Goal: Register for event/course

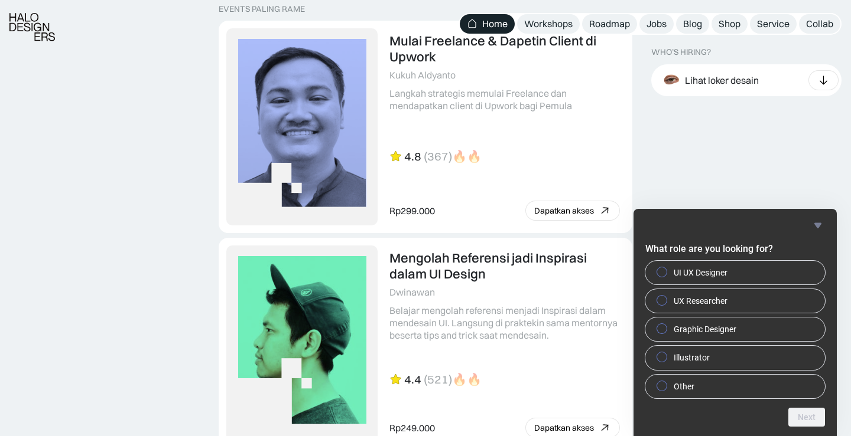
scroll to position [2546, 0]
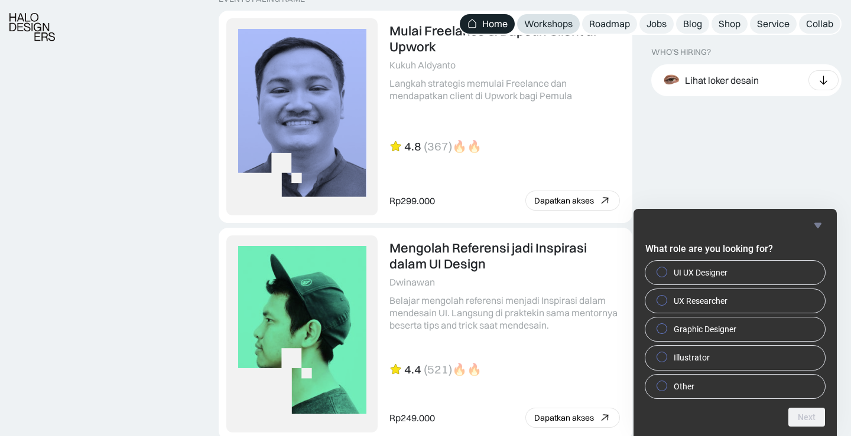
click at [537, 21] on div "Workshops" at bounding box center [548, 24] width 48 height 12
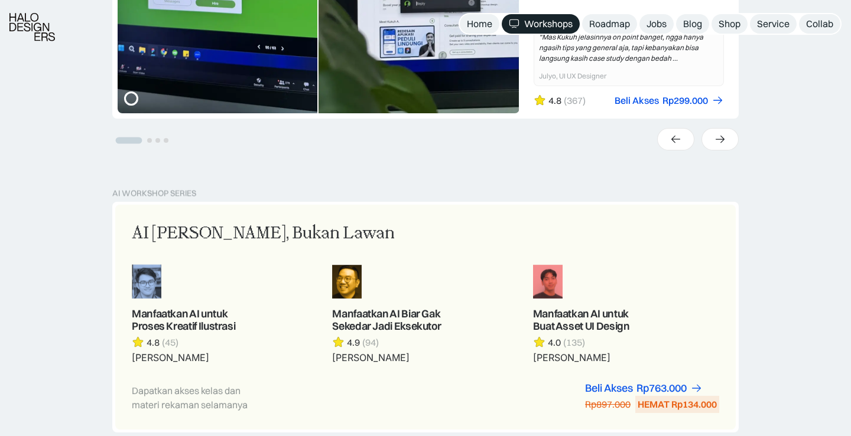
scroll to position [555, 0]
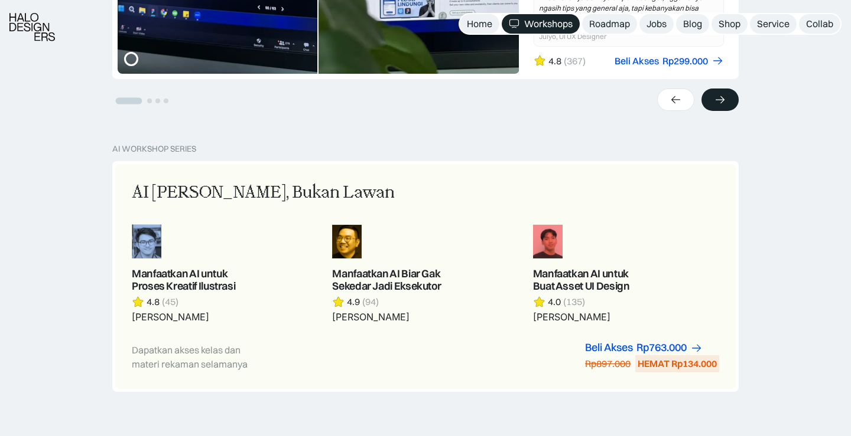
click at [712, 105] on div at bounding box center [719, 100] width 37 height 22
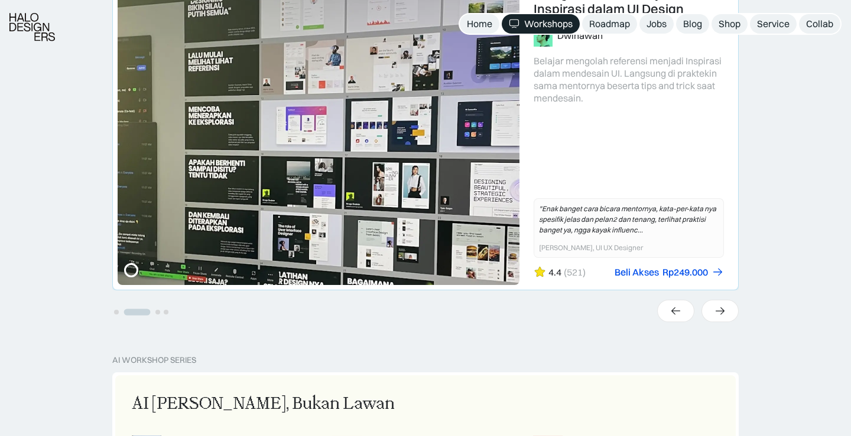
scroll to position [344, 0]
click at [721, 304] on div at bounding box center [719, 310] width 37 height 22
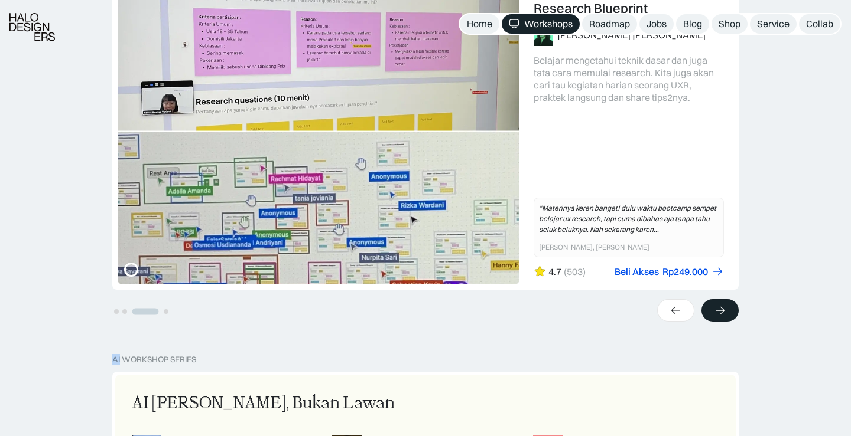
click at [721, 304] on div at bounding box center [719, 310] width 37 height 22
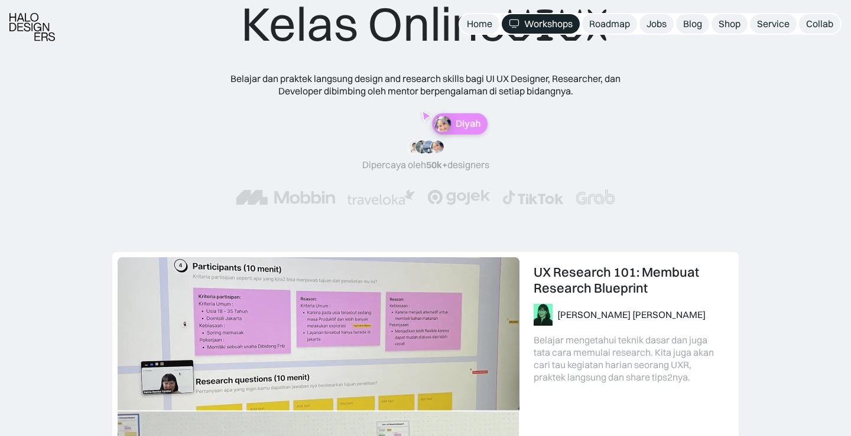
scroll to position [70, 0]
